Goal: Task Accomplishment & Management: Manage account settings

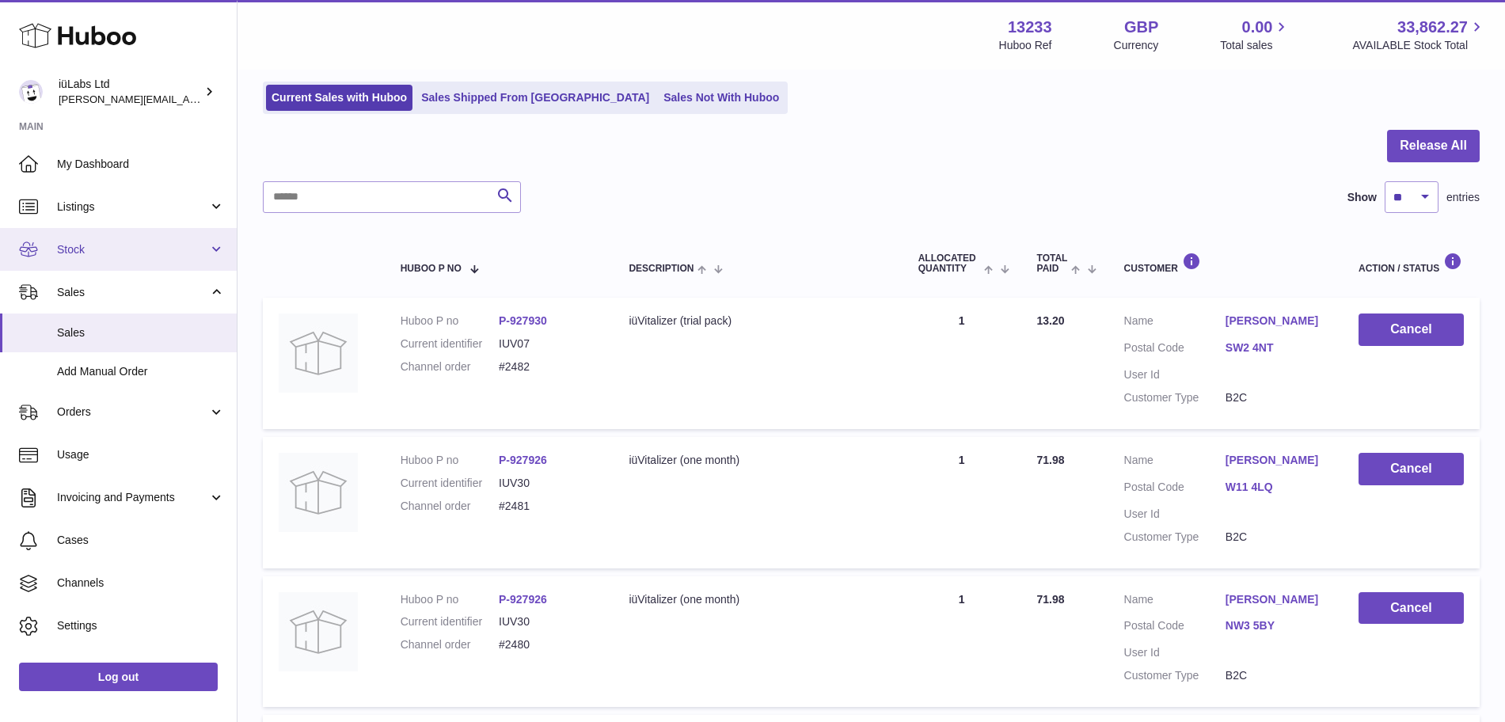
click at [126, 249] on span "Stock" at bounding box center [132, 249] width 151 height 15
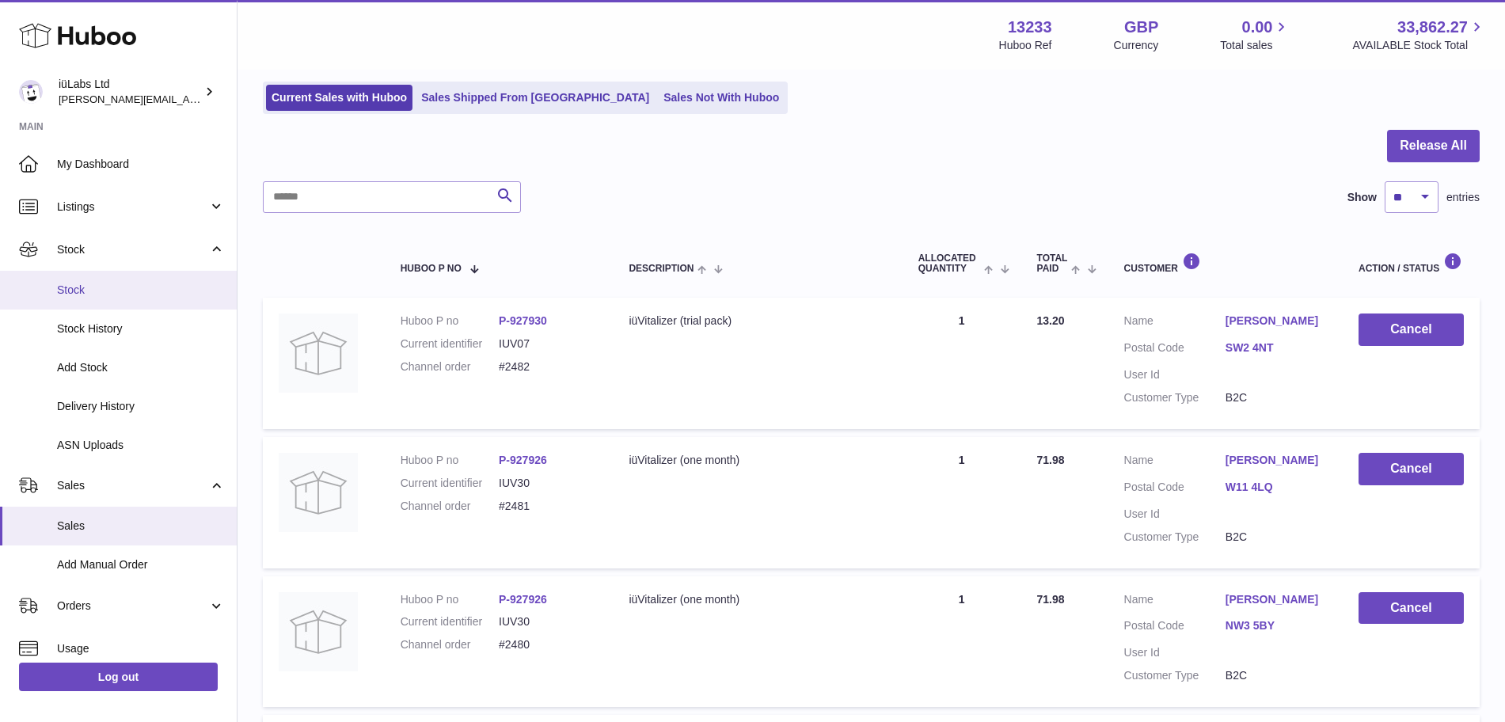
click at [153, 304] on link "Stock" at bounding box center [118, 290] width 237 height 39
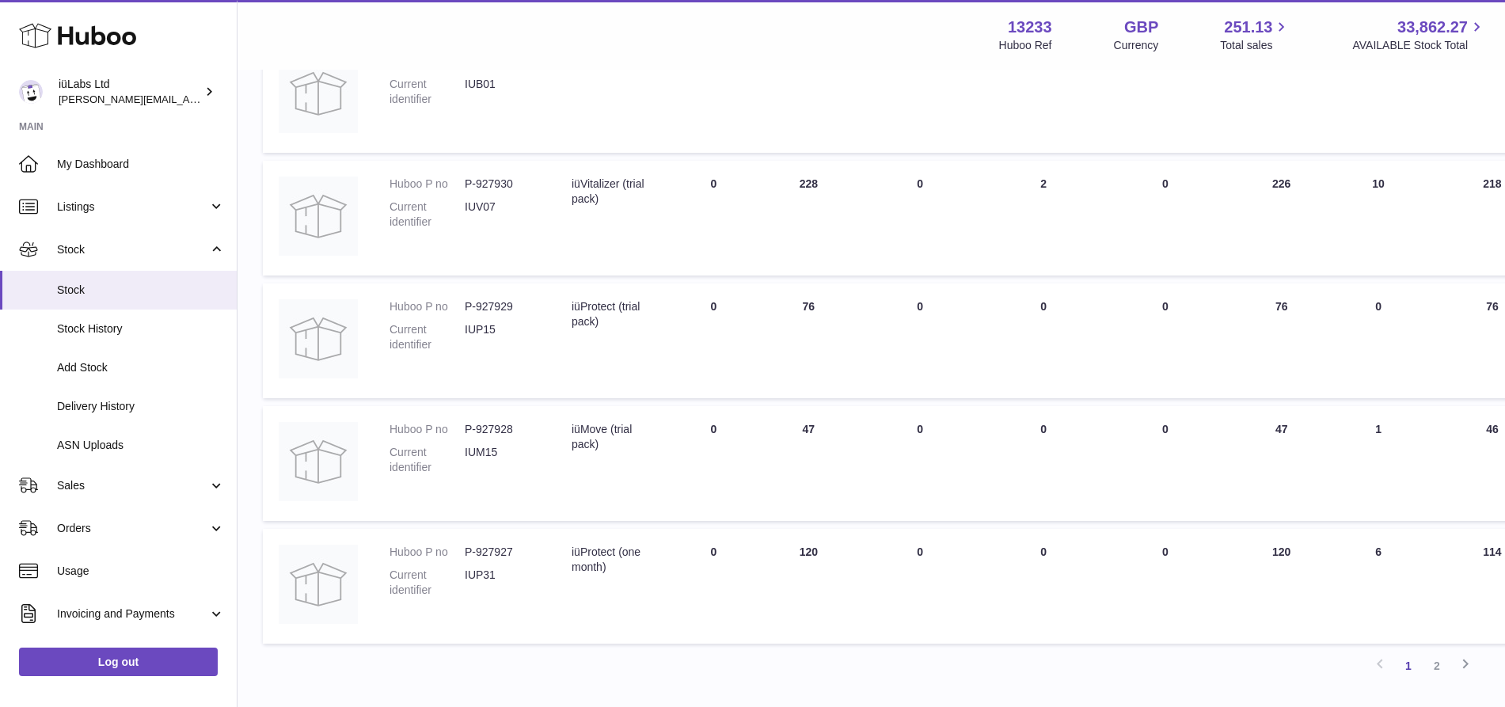
scroll to position [1006, 0]
click at [1430, 662] on link "2" at bounding box center [1436, 665] width 28 height 28
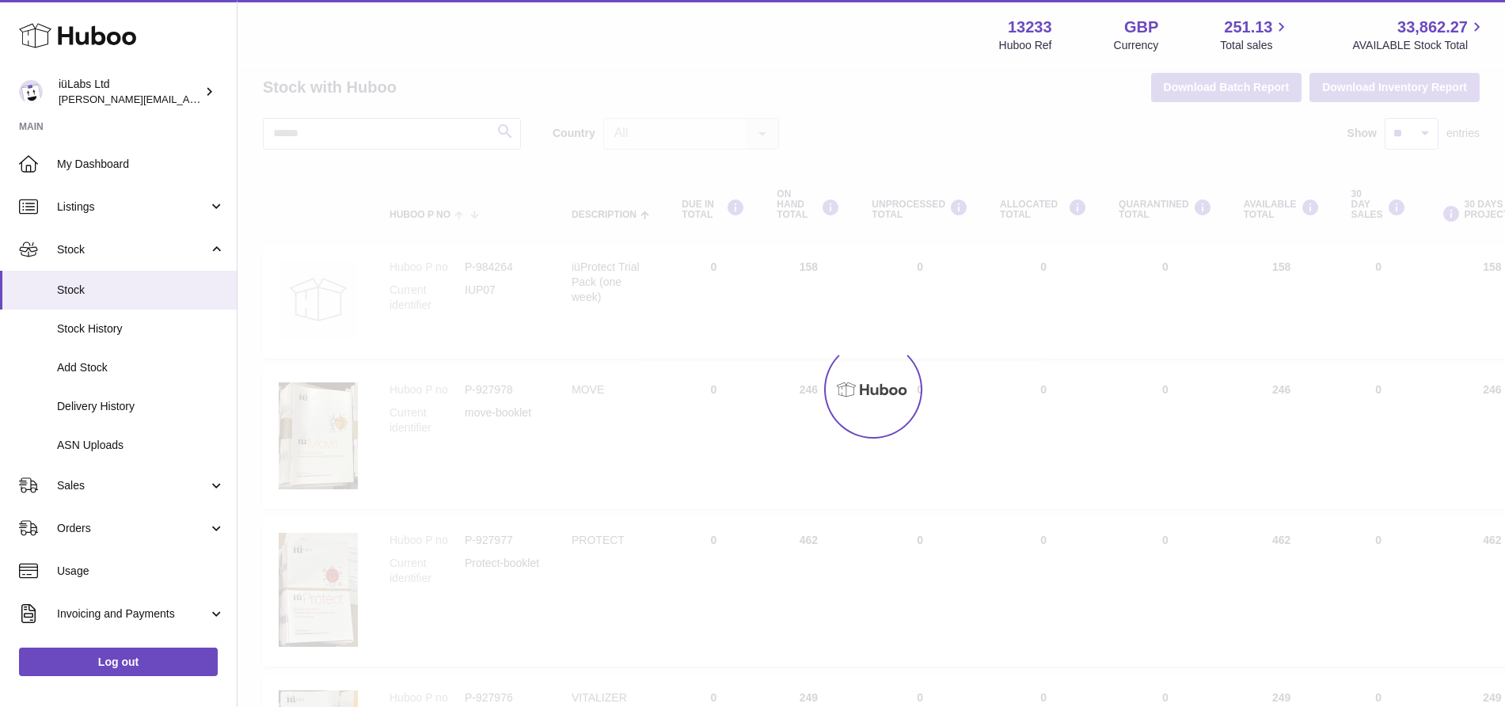
scroll to position [19, 0]
